Goal: Task Accomplishment & Management: Manage account settings

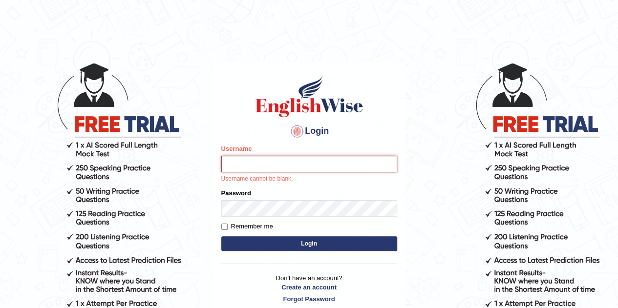
drag, startPoint x: 239, startPoint y: 174, endPoint x: 238, endPoint y: 168, distance: 6.0
click at [238, 168] on form "Please fix the following errors: Username Username cannot be blank. Password Re…" at bounding box center [309, 198] width 176 height 109
click at [238, 168] on input "Username" at bounding box center [309, 164] width 176 height 17
type input "0426659298"
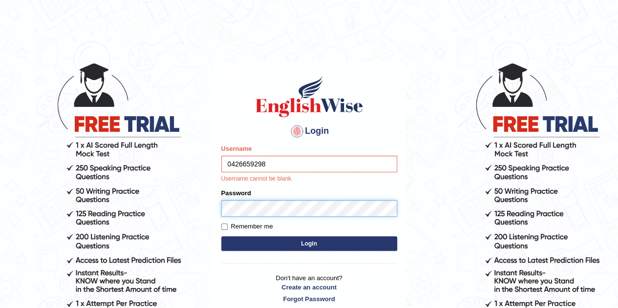
click at [266, 210] on form "Please fix the following errors: Username 0426659298 Username cannot be blank. …" at bounding box center [309, 198] width 176 height 109
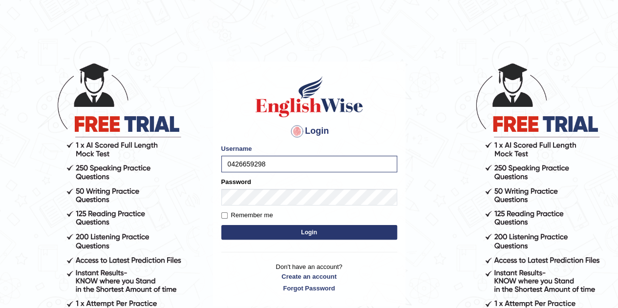
click at [358, 264] on p "Don't have an account? Create an account Forgot Password" at bounding box center [309, 277] width 176 height 30
click at [315, 232] on button "Login" at bounding box center [309, 232] width 176 height 15
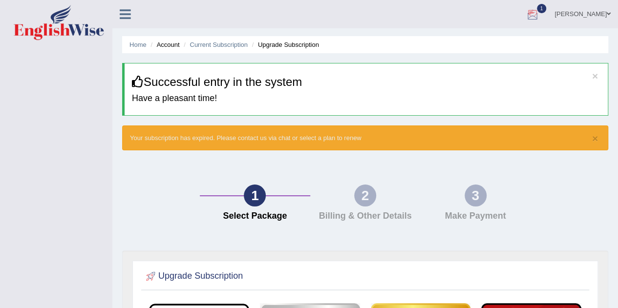
click at [540, 11] on div at bounding box center [532, 14] width 15 height 15
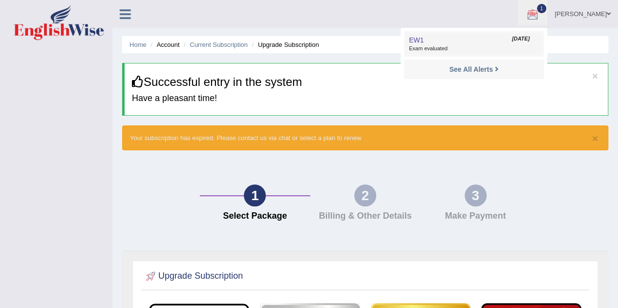
click at [455, 46] on span "Exam evaluated" at bounding box center [474, 49] width 130 height 8
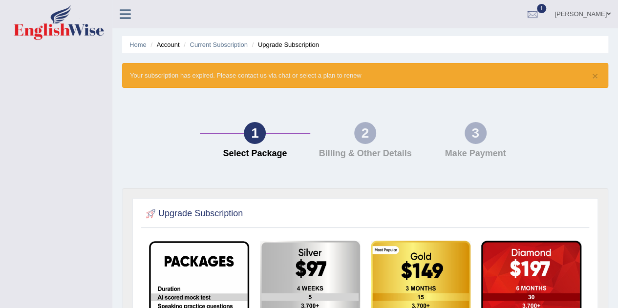
click at [133, 24] on div "[PERSON_NAME] Toggle navigation Username: 0426659298 Access Type: Online Subscr…" at bounding box center [365, 14] width 506 height 28
click at [127, 16] on icon at bounding box center [125, 14] width 11 height 13
